Goal: Transaction & Acquisition: Purchase product/service

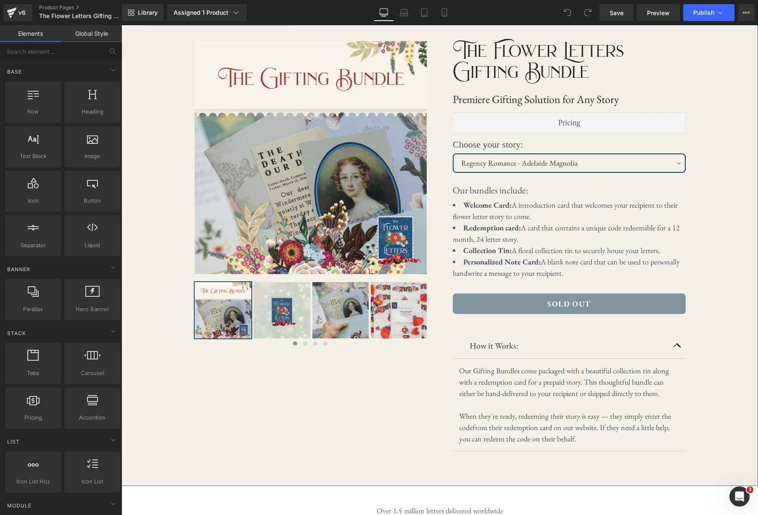
scroll to position [61, 0]
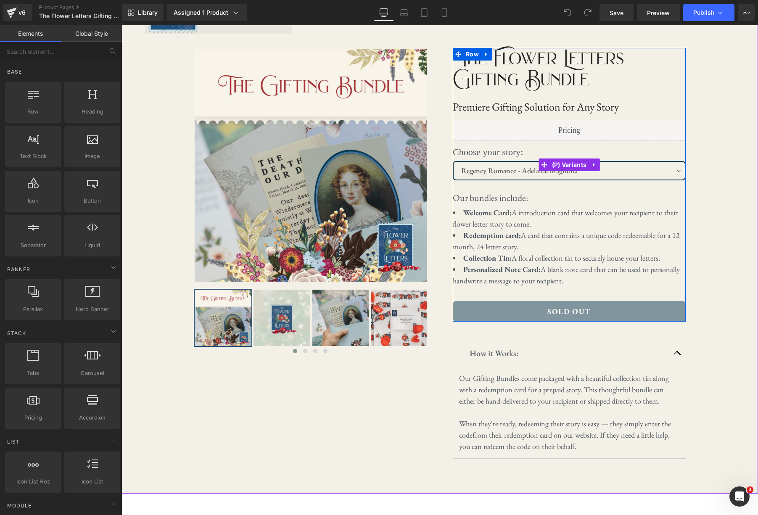
click at [674, 168] on select "Regency Romance - Adelaide Magnolia WW2 Romance - [PERSON_NAME] Archeology Adve…" at bounding box center [569, 170] width 233 height 19
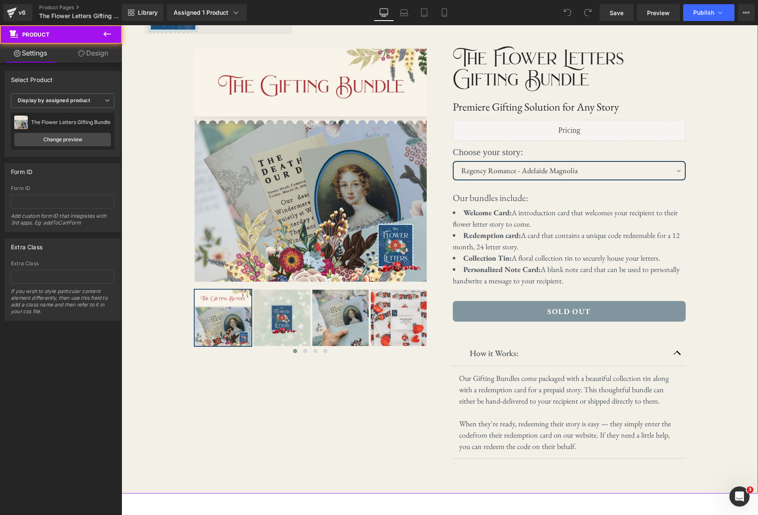
click at [708, 194] on div "‹ ›" at bounding box center [440, 252] width 637 height 482
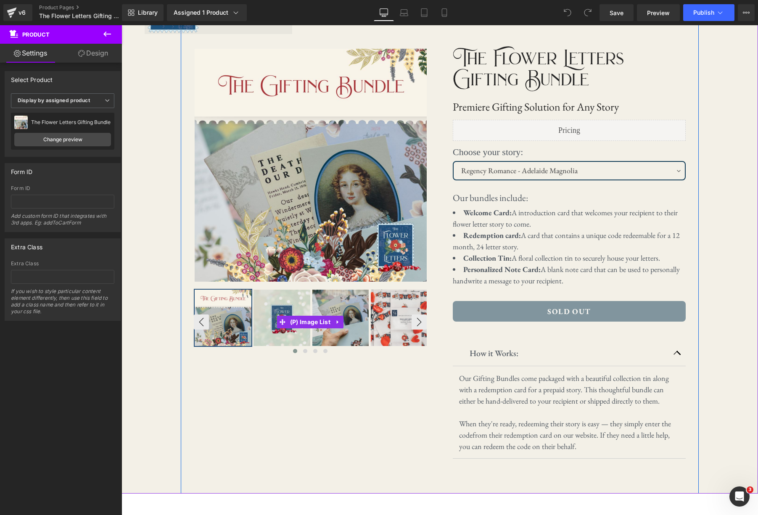
click at [273, 315] on img at bounding box center [282, 318] width 57 height 57
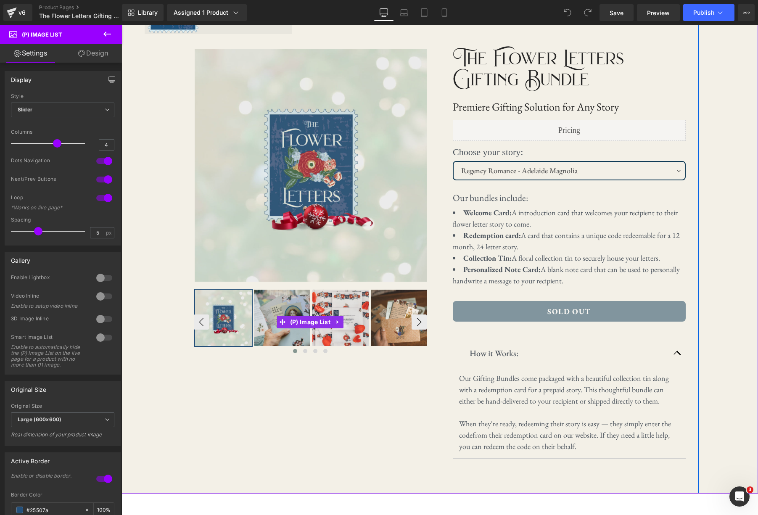
click at [291, 303] on img at bounding box center [282, 318] width 57 height 57
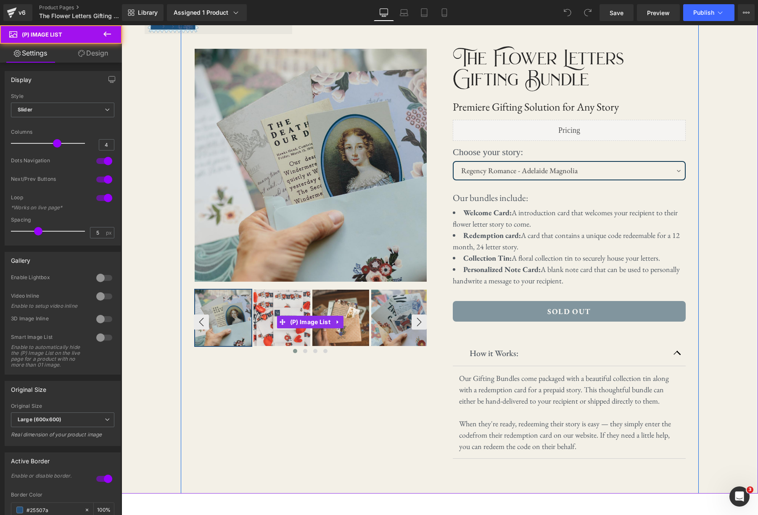
click at [286, 305] on img at bounding box center [282, 318] width 57 height 57
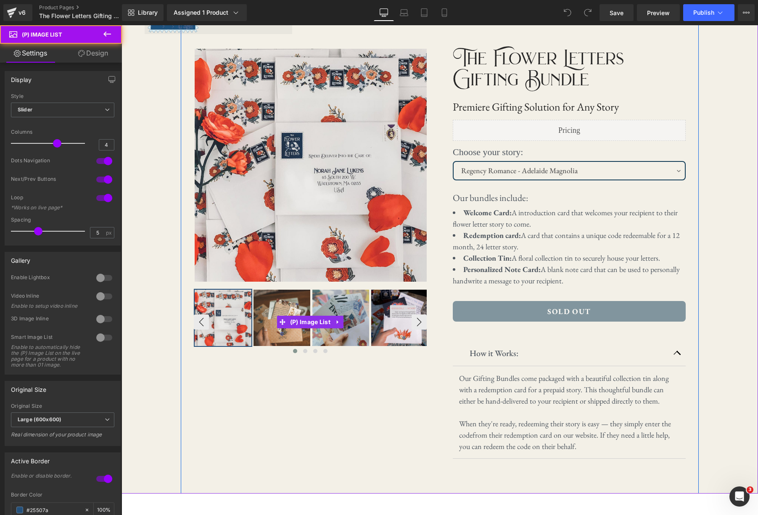
click at [286, 305] on img at bounding box center [282, 318] width 57 height 57
select select "Western Adventure - [PERSON_NAME]"
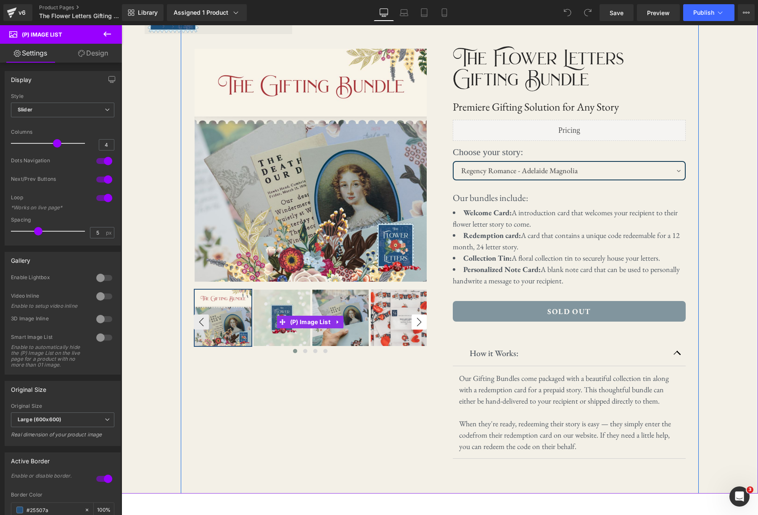
click at [414, 321] on button "›" at bounding box center [419, 322] width 15 height 15
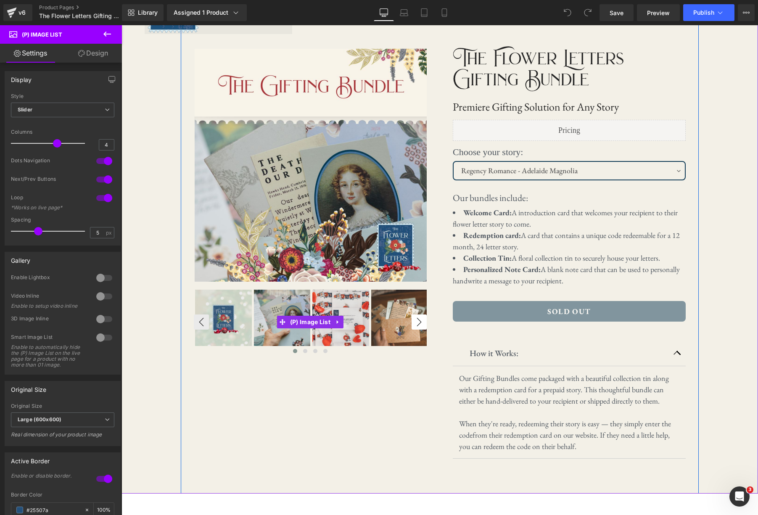
click at [417, 321] on button "›" at bounding box center [419, 322] width 15 height 15
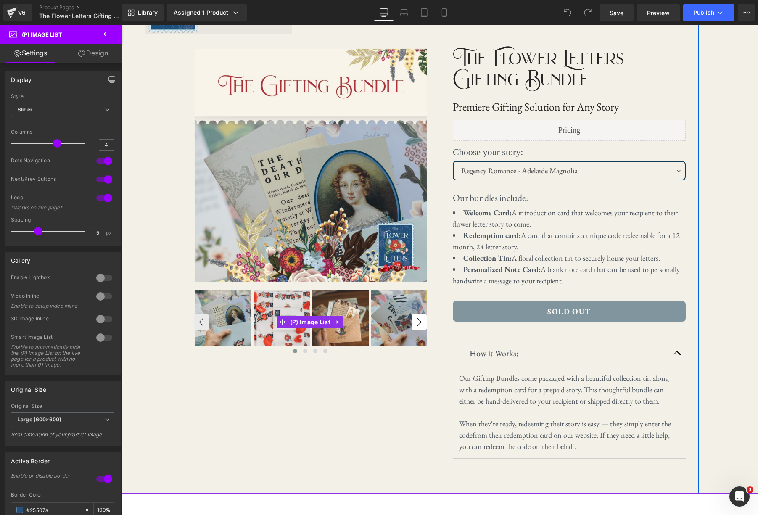
click at [417, 321] on button "›" at bounding box center [419, 322] width 15 height 15
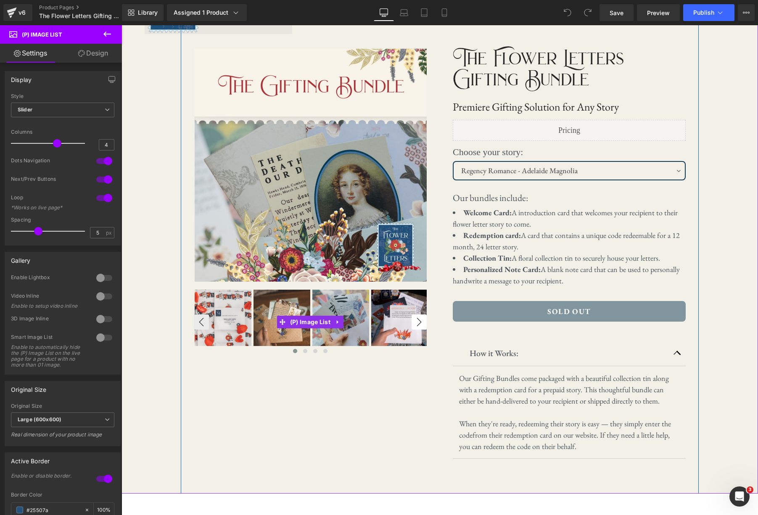
click at [417, 321] on button "›" at bounding box center [419, 322] width 15 height 15
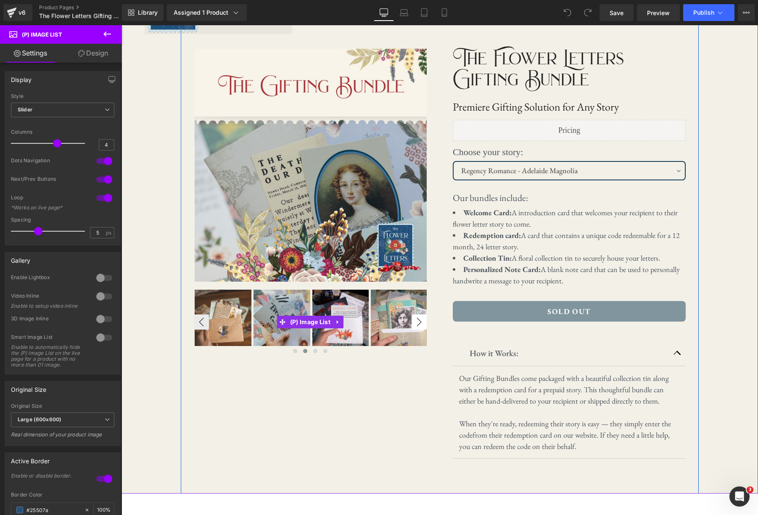
click at [417, 321] on button "›" at bounding box center [419, 322] width 15 height 15
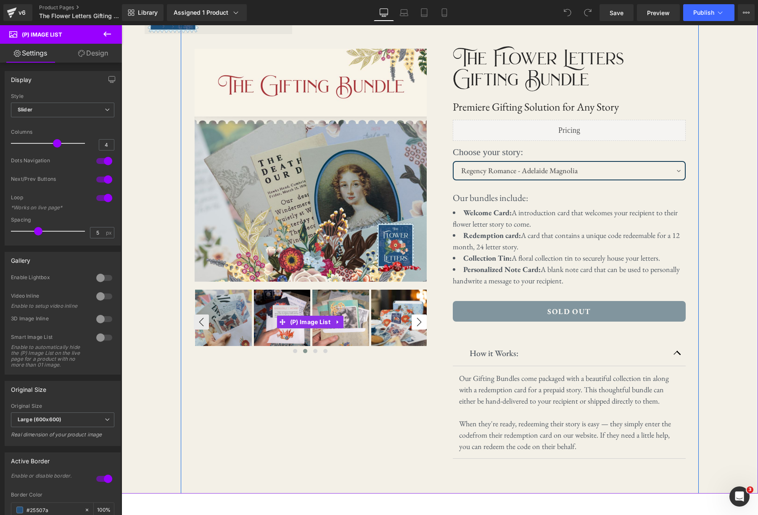
click at [417, 321] on button "›" at bounding box center [419, 322] width 15 height 15
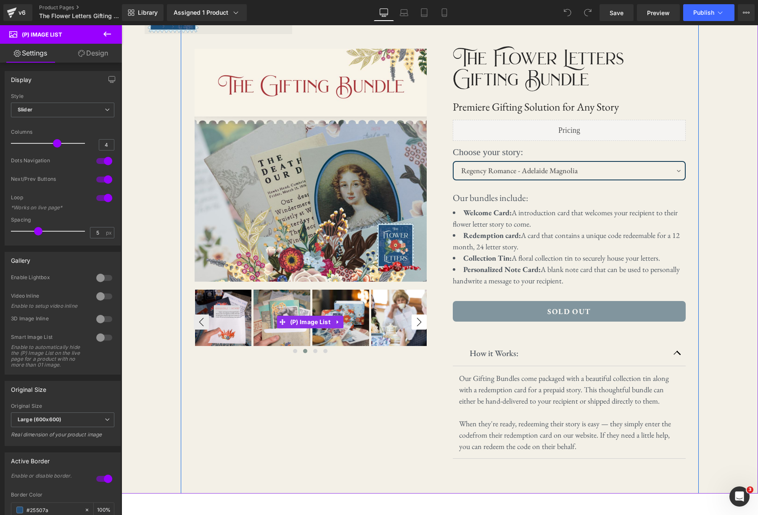
click at [417, 321] on button "›" at bounding box center [419, 322] width 15 height 15
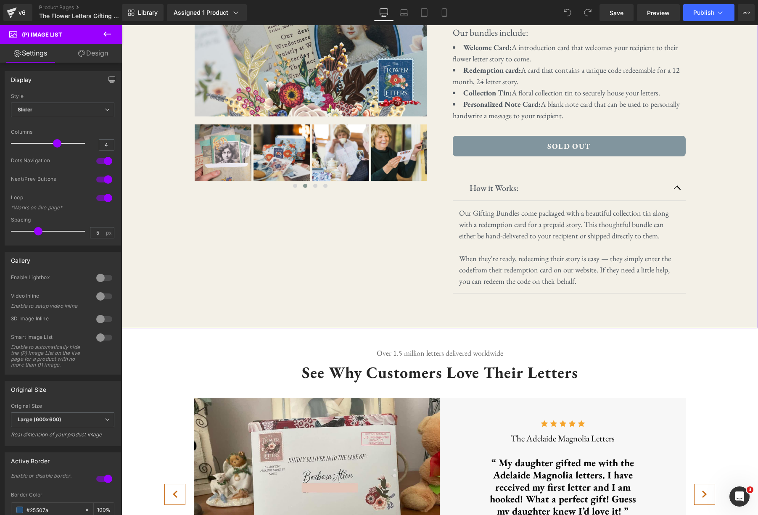
scroll to position [229, 0]
